Goal: Task Accomplishment & Management: Use online tool/utility

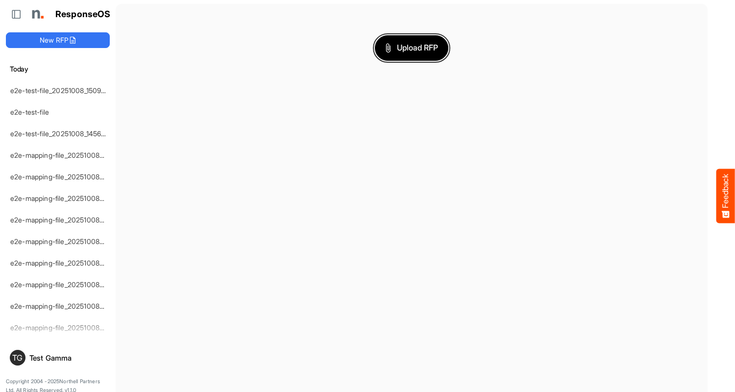
click at [412, 48] on span "Upload RFP" at bounding box center [411, 48] width 53 height 13
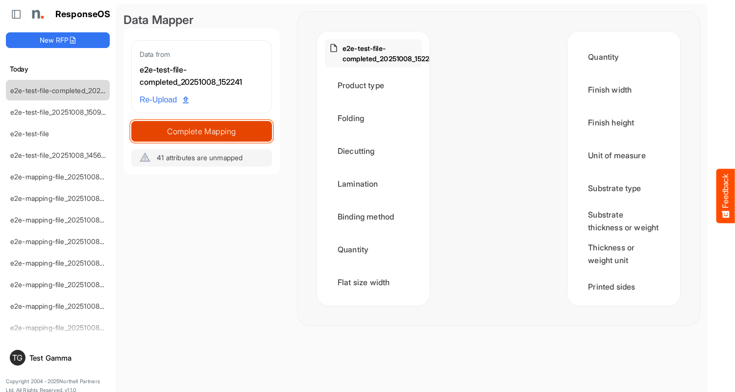
click at [201, 131] on span "Complete Mapping" at bounding box center [202, 132] width 140 height 14
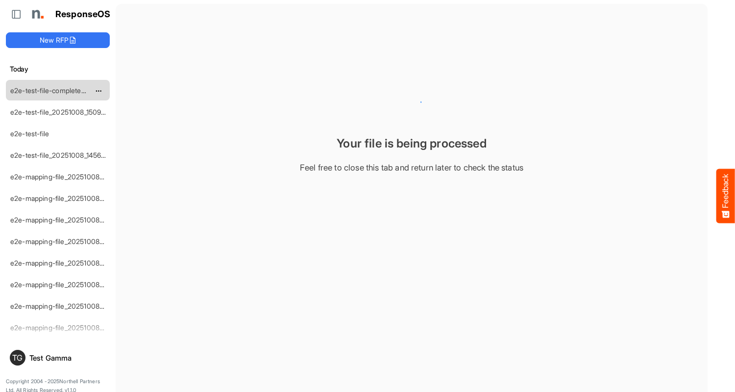
click at [58, 90] on link "e2e-test-file-completed_20251008_152241" at bounding box center [76, 90] width 133 height 8
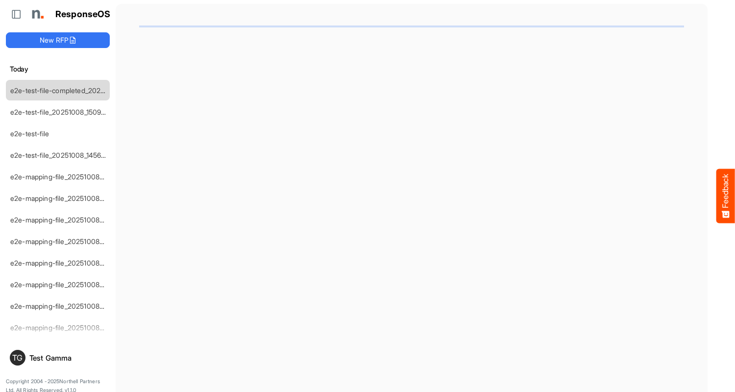
click at [58, 90] on link "e2e-test-file-completed_20251008_152241" at bounding box center [76, 90] width 133 height 8
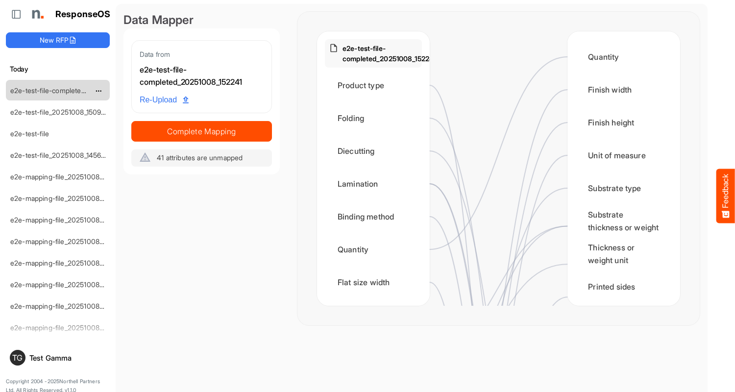
click at [58, 90] on link "e2e-test-file-completed_20251008_152241" at bounding box center [76, 90] width 133 height 8
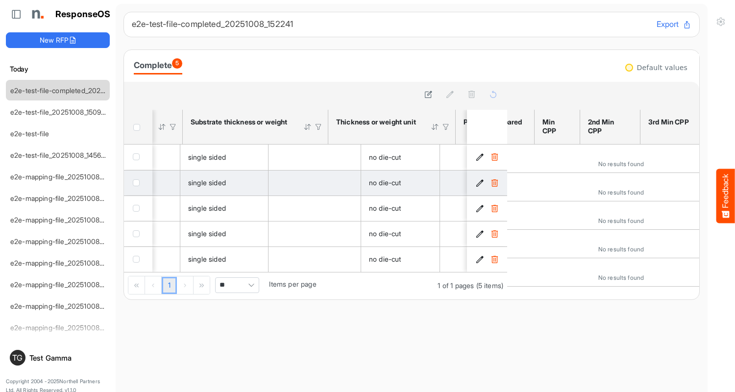
scroll to position [0, 901]
